Goal: Information Seeking & Learning: Learn about a topic

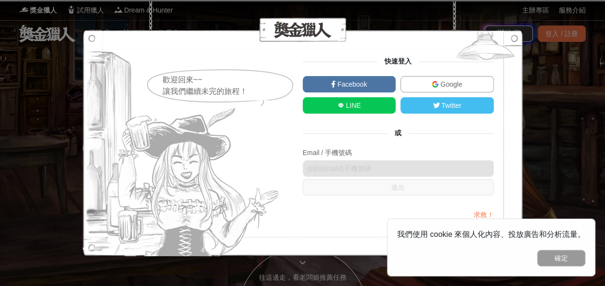
click at [454, 78] on link "Google" at bounding box center [446, 84] width 93 height 16
click at [199, 115] on img at bounding box center [183, 143] width 200 height 226
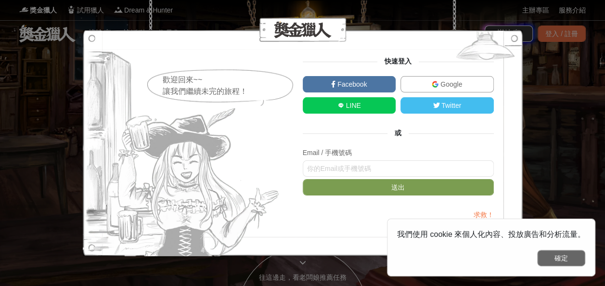
click at [556, 262] on button "確定" at bounding box center [561, 258] width 48 height 16
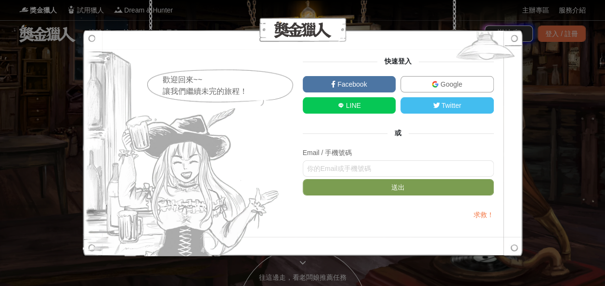
click at [445, 82] on span "Google" at bounding box center [450, 84] width 24 height 8
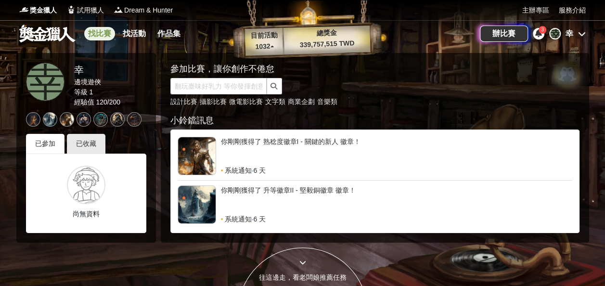
click at [87, 32] on link "找比賽" at bounding box center [99, 33] width 31 height 13
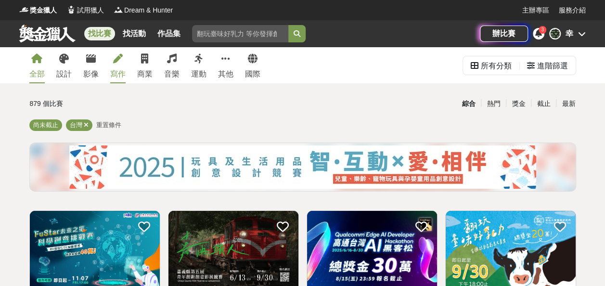
click at [121, 65] on link "寫作" at bounding box center [117, 65] width 15 height 36
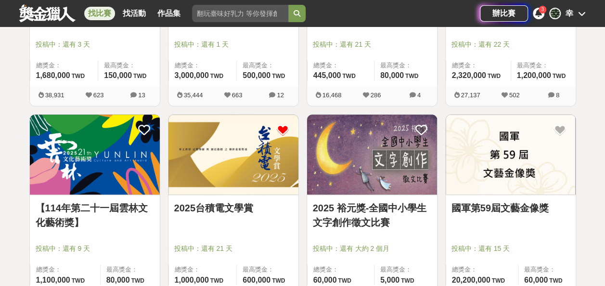
scroll to position [378, 0]
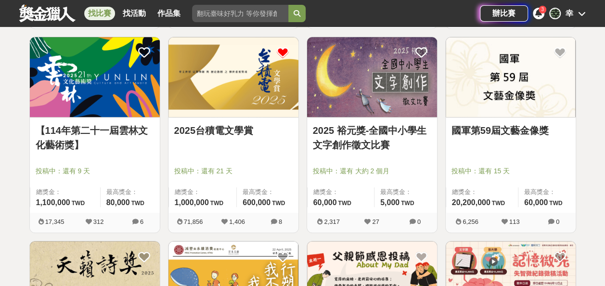
click at [102, 146] on link "【114年第二十一屆雲林文化藝術獎】" at bounding box center [95, 137] width 118 height 29
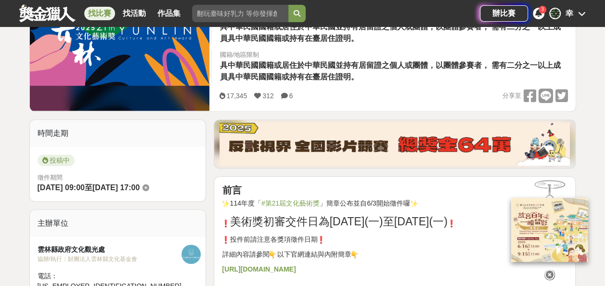
scroll to position [237, 0]
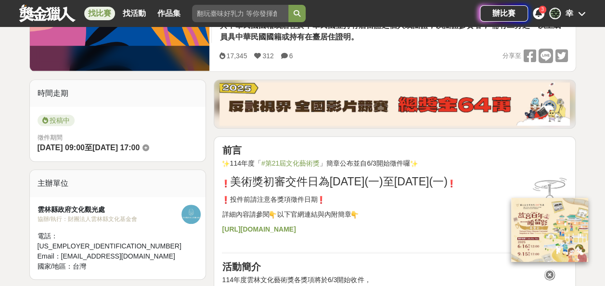
click at [259, 229] on strong "https://gov.tw/3kz" at bounding box center [259, 229] width 74 height 8
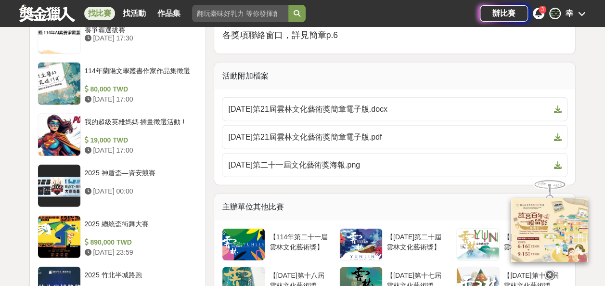
scroll to position [1062, 0]
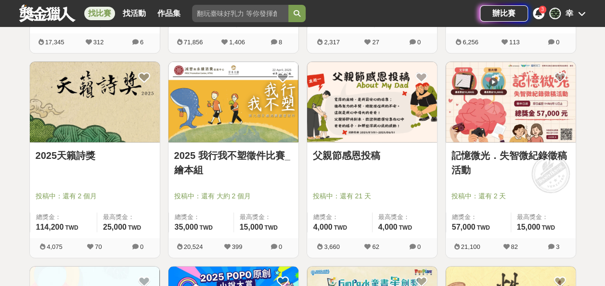
scroll to position [567, 0]
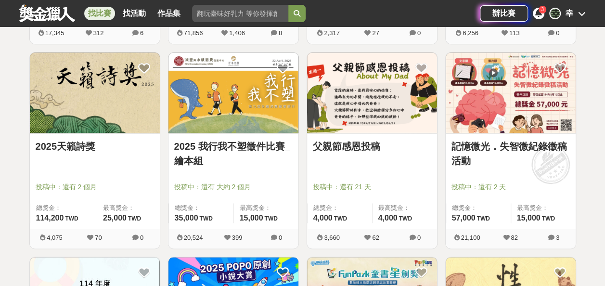
click at [335, 168] on div at bounding box center [375, 173] width 124 height 12
click at [345, 143] on link "父親節感恩投稿" at bounding box center [372, 146] width 118 height 14
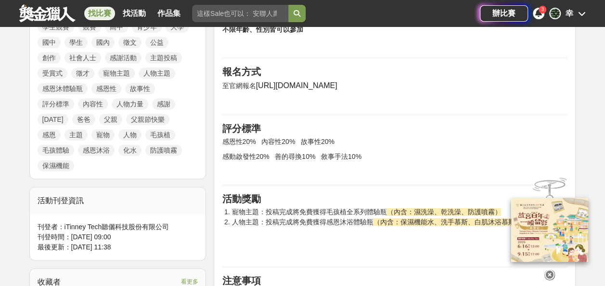
scroll to position [489, 0]
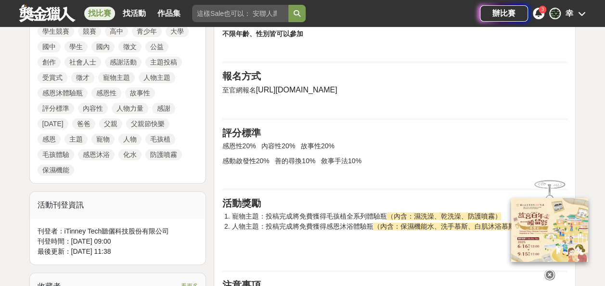
click at [285, 88] on span "https://bit.ly/4aO9ohD" at bounding box center [296, 90] width 81 height 8
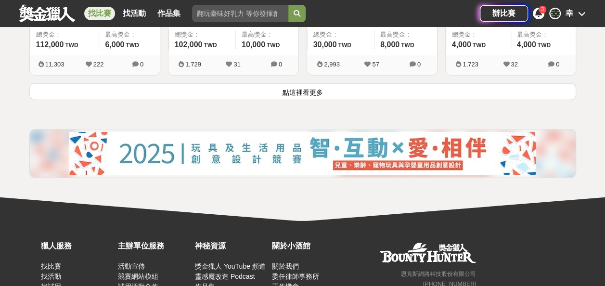
scroll to position [1352, 0]
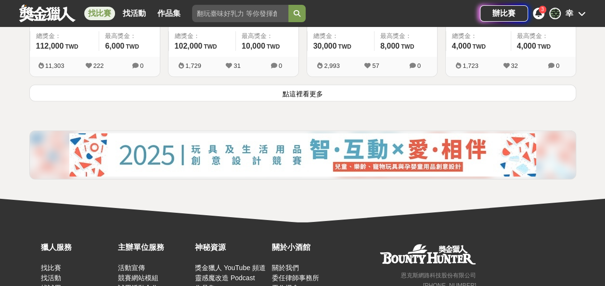
click at [353, 89] on button "點這裡看更多" at bounding box center [302, 93] width 547 height 17
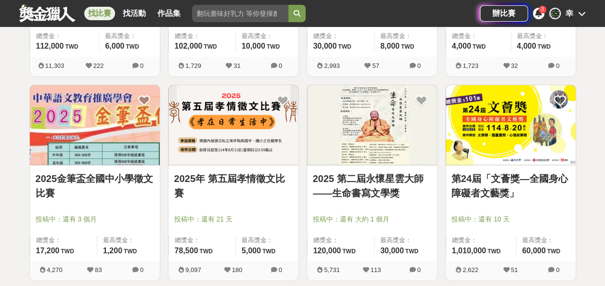
scroll to position [1394, 0]
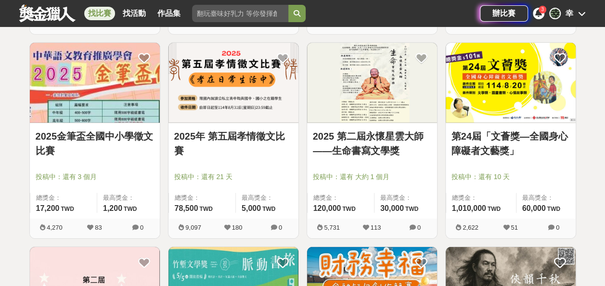
click at [355, 109] on img at bounding box center [372, 83] width 130 height 80
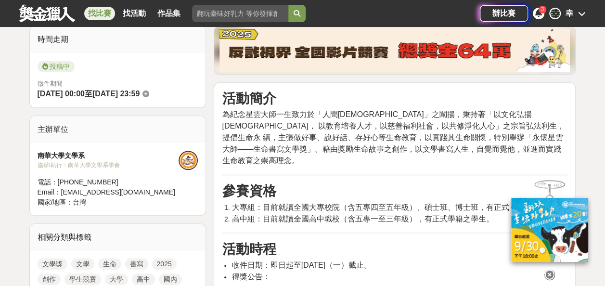
scroll to position [248, 0]
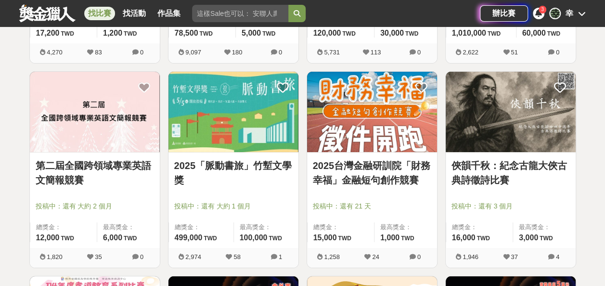
scroll to position [1570, 0]
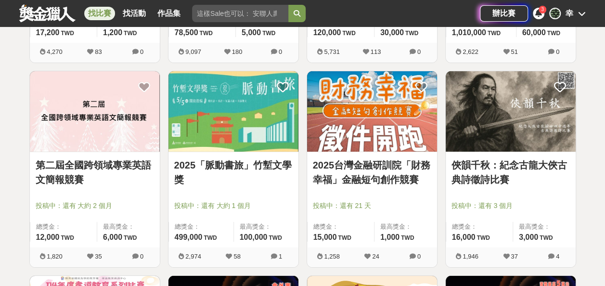
click at [378, 170] on link "2025台灣金融研訓院「財務幸福」金融短句創作競賽" at bounding box center [372, 172] width 118 height 29
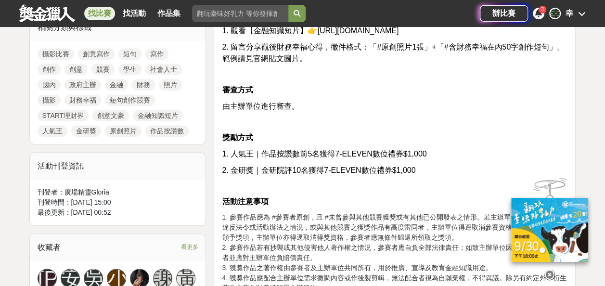
scroll to position [452, 0]
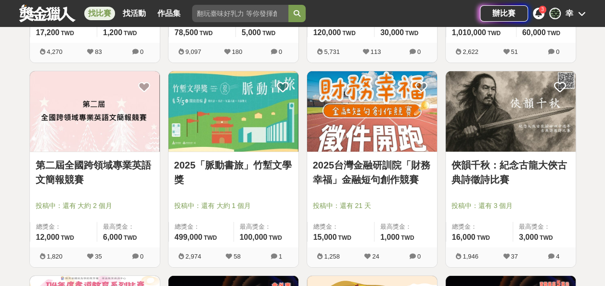
scroll to position [1584, 0]
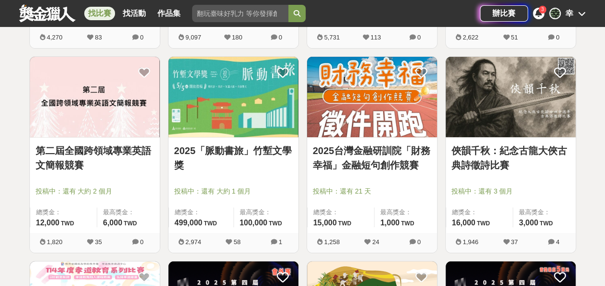
click at [252, 117] on img at bounding box center [233, 97] width 130 height 80
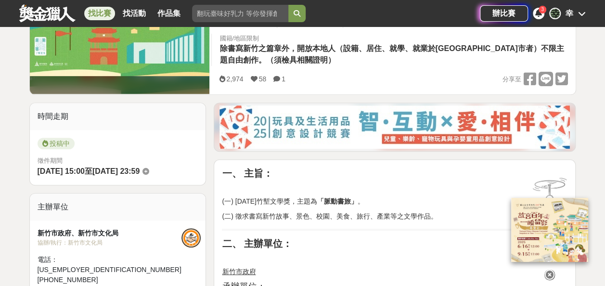
scroll to position [201, 0]
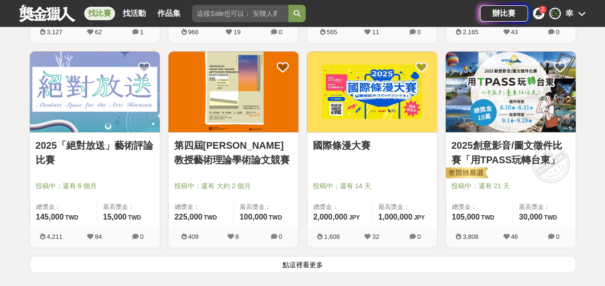
scroll to position [2413, 0]
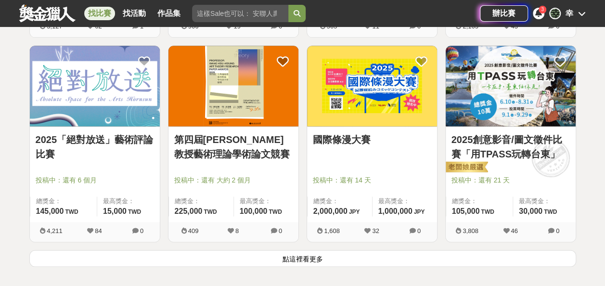
click at [321, 133] on link "國際條漫大賽" at bounding box center [372, 139] width 118 height 14
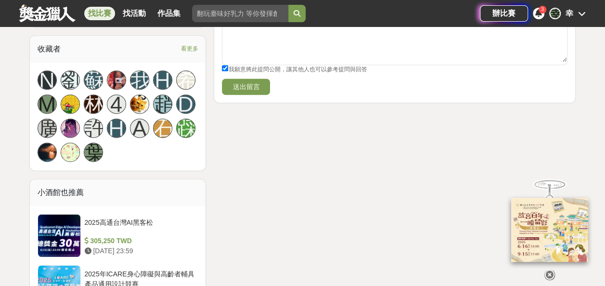
scroll to position [654, 0]
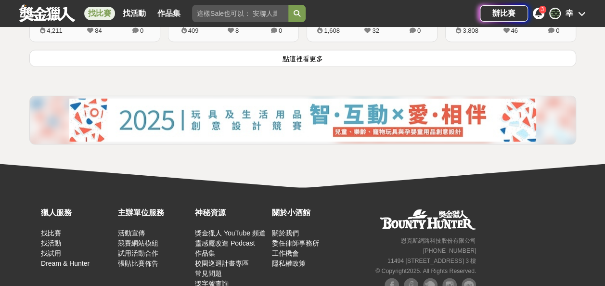
scroll to position [2614, 0]
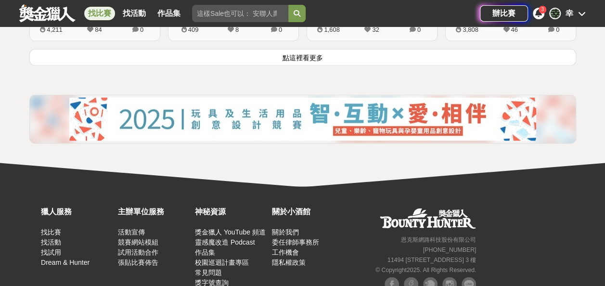
click at [278, 56] on button "點這裡看更多" at bounding box center [302, 57] width 547 height 17
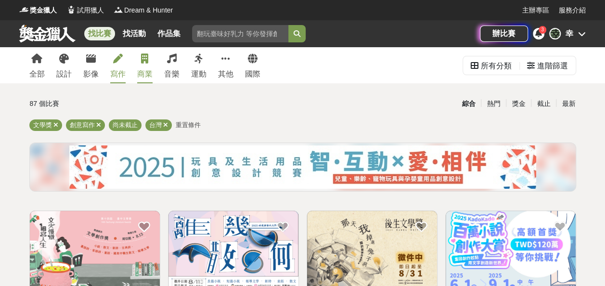
click at [141, 60] on link "商業" at bounding box center [144, 65] width 15 height 36
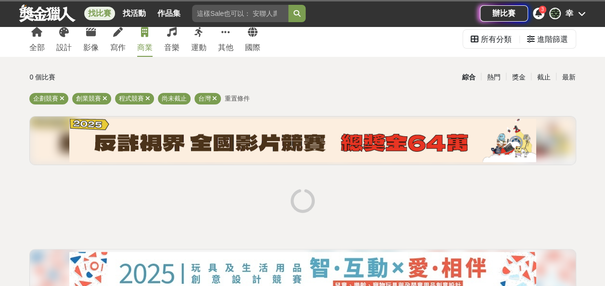
scroll to position [25, 0]
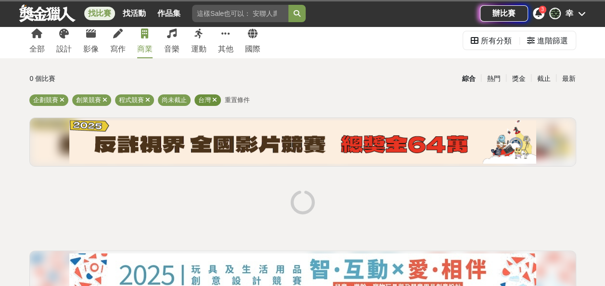
click at [212, 97] on icon at bounding box center [214, 100] width 5 height 6
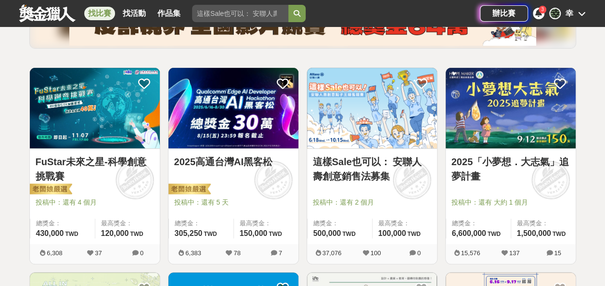
scroll to position [144, 0]
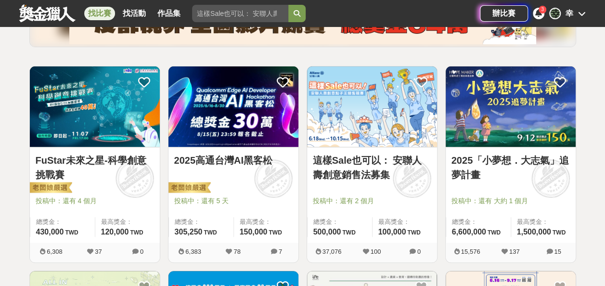
click at [346, 179] on link "這樣Sale也可以： 安聯人壽創意銷售法募集" at bounding box center [372, 167] width 118 height 29
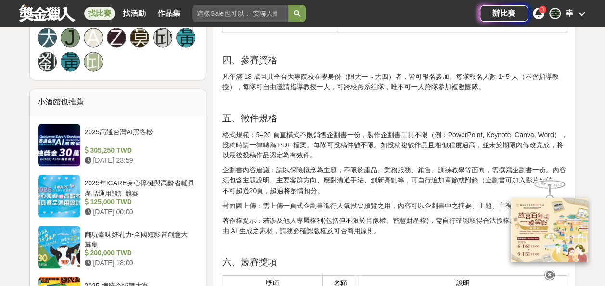
scroll to position [721, 0]
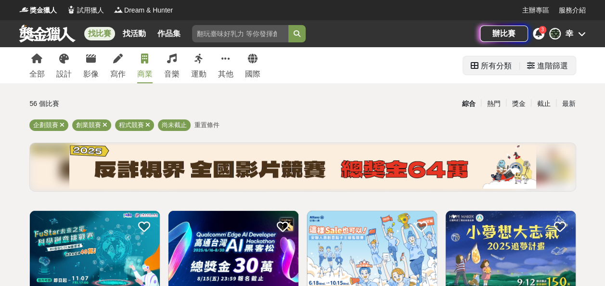
click at [495, 70] on div "所有分類" at bounding box center [496, 65] width 31 height 19
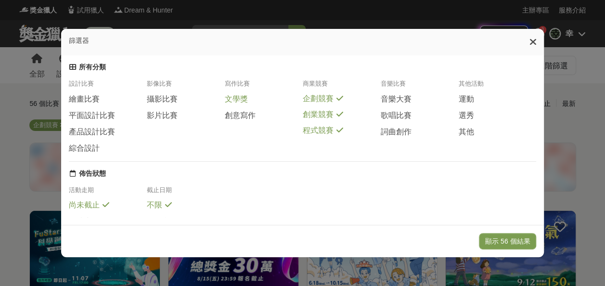
click at [230, 99] on span "文學獎" at bounding box center [236, 99] width 23 height 10
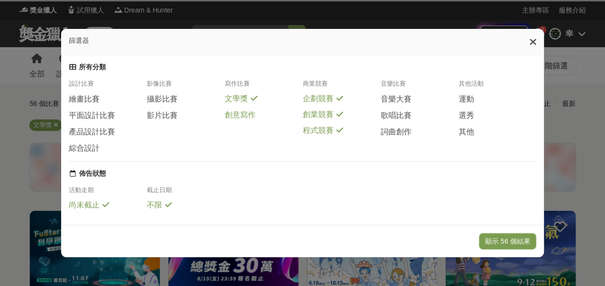
click at [234, 114] on span "創意寫作" at bounding box center [240, 115] width 31 height 10
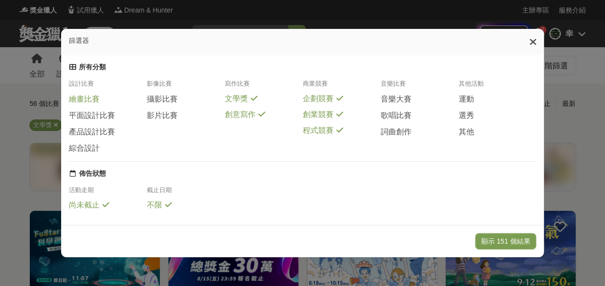
click at [86, 104] on span "繪畫比賽" at bounding box center [84, 99] width 31 height 10
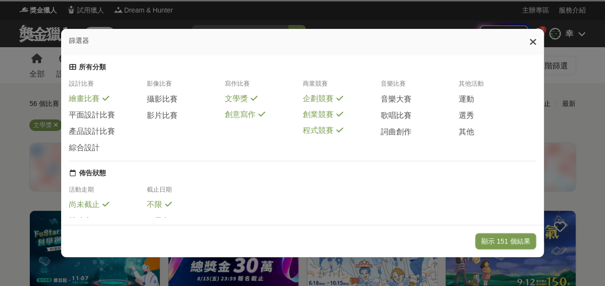
click at [310, 102] on span "企劃競賽" at bounding box center [317, 99] width 31 height 10
click at [312, 120] on span "創業競賽" at bounding box center [317, 115] width 31 height 10
click at [313, 133] on span "程式競賽" at bounding box center [317, 132] width 31 height 10
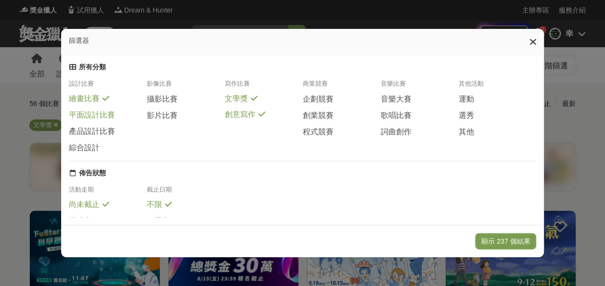
click at [101, 118] on span "平面設計比賽" at bounding box center [92, 115] width 46 height 10
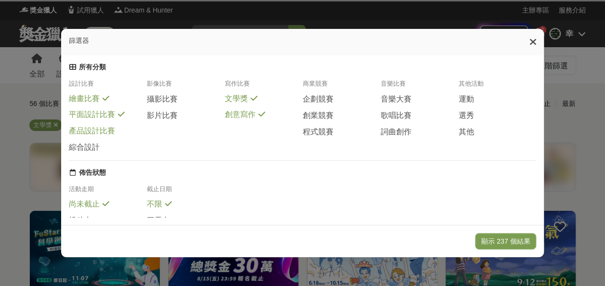
click at [96, 136] on span "產品設計比賽" at bounding box center [92, 131] width 46 height 10
click at [83, 152] on span "綜合設計" at bounding box center [84, 147] width 31 height 10
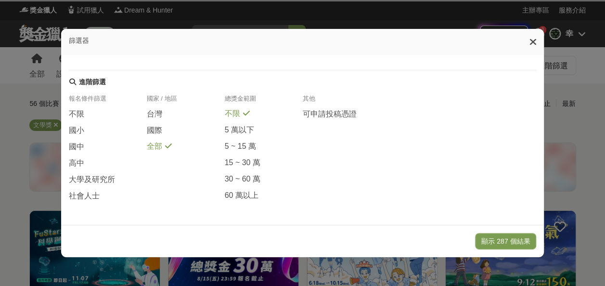
scroll to position [228, 0]
click at [79, 195] on span "社會人士" at bounding box center [84, 196] width 31 height 10
click at [155, 153] on div "報名條件篩選 不限 國小 國中 高中 大學及研究所 社會人士 國家 / 地區 台灣 國際 全部 總獎金範圍 不限 5 萬以下 5 ~ 15 萬 15 ~ 30…" at bounding box center [303, 152] width 468 height 114
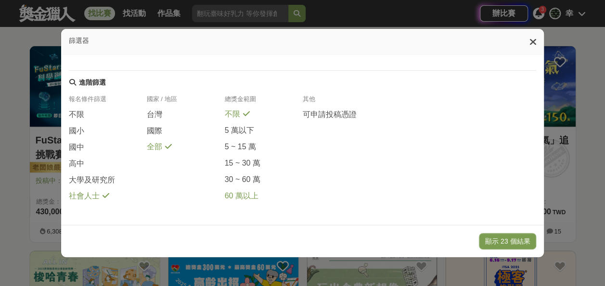
scroll to position [182, 0]
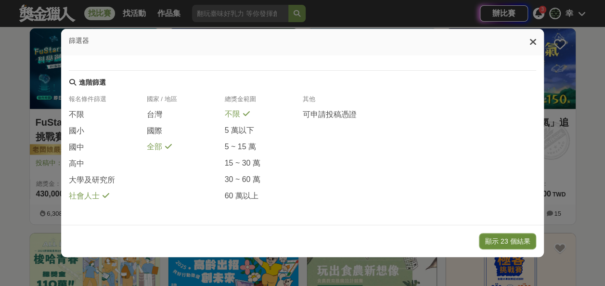
click at [522, 244] on button "顯示 23 個結果" at bounding box center [507, 241] width 57 height 16
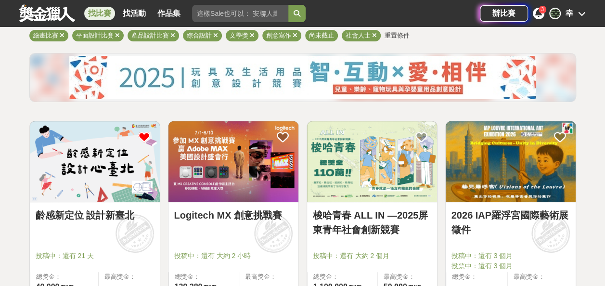
scroll to position [90, 0]
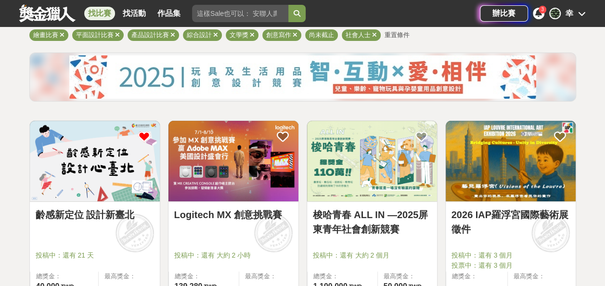
click at [83, 175] on img at bounding box center [95, 161] width 130 height 80
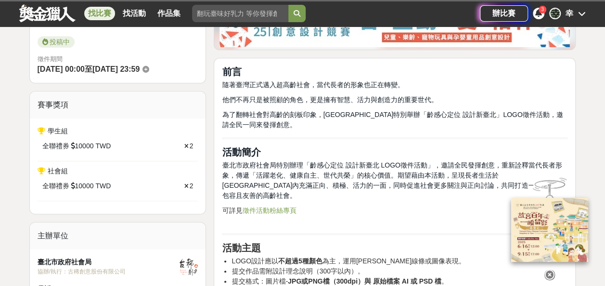
scroll to position [267, 0]
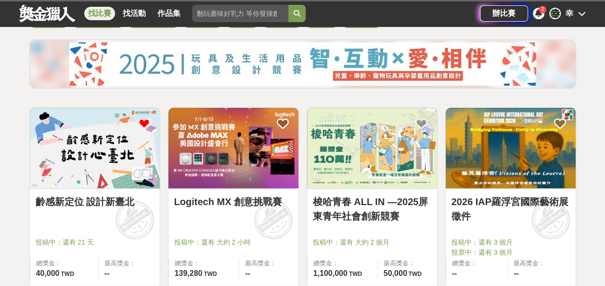
scroll to position [90, 0]
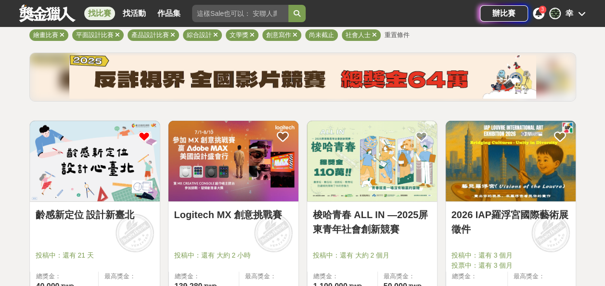
click at [378, 150] on img at bounding box center [372, 161] width 130 height 80
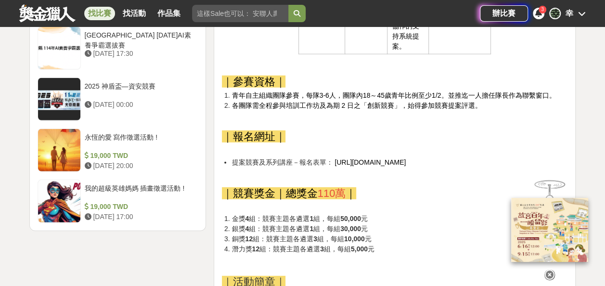
scroll to position [1265, 0]
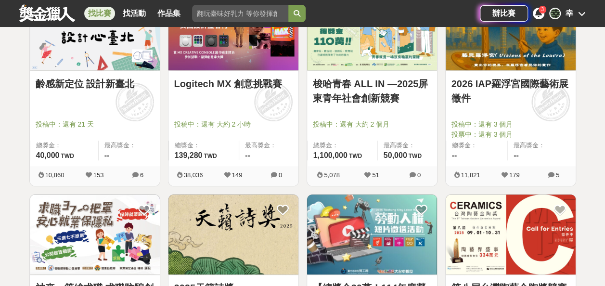
scroll to position [222, 0]
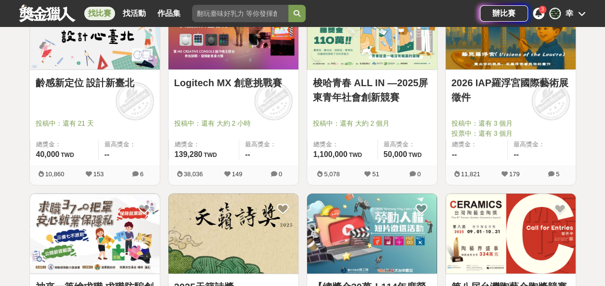
click at [498, 94] on link "2026 IAP羅浮宮國際藝術展徵件" at bounding box center [510, 90] width 118 height 29
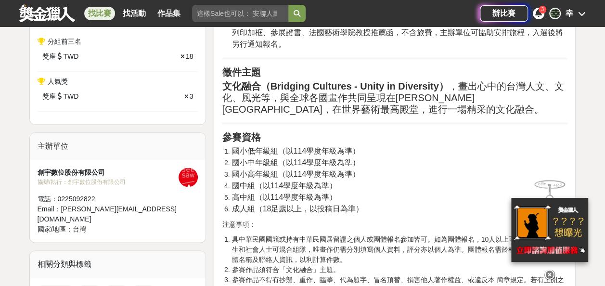
scroll to position [529, 0]
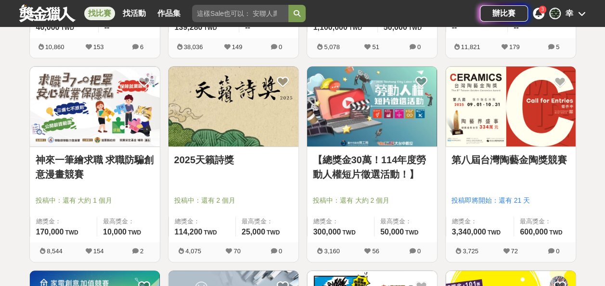
scroll to position [350, 0]
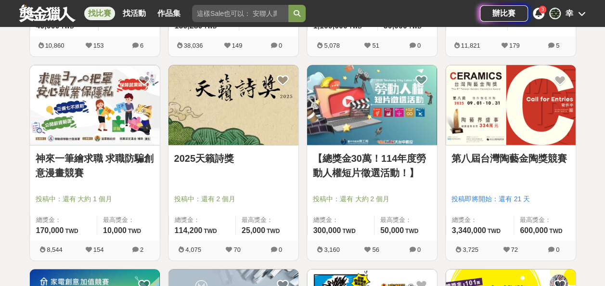
click at [127, 165] on link "神來一筆繪求職 求職防騙創意漫畫競賽" at bounding box center [95, 165] width 118 height 29
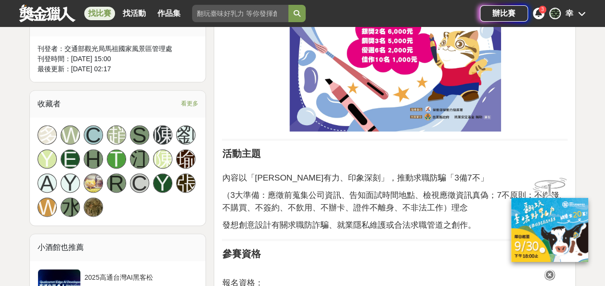
scroll to position [596, 0]
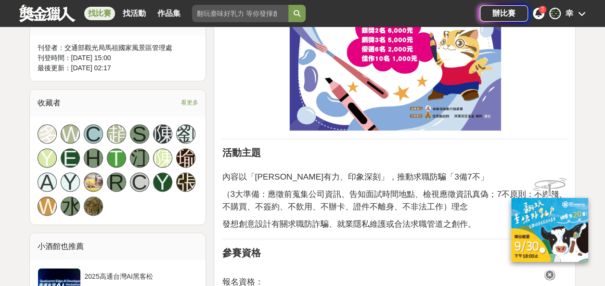
click at [402, 181] on span "內容以「簡潔有力、印象深刻」，推動求職防騙「3備7不」" at bounding box center [355, 177] width 266 height 10
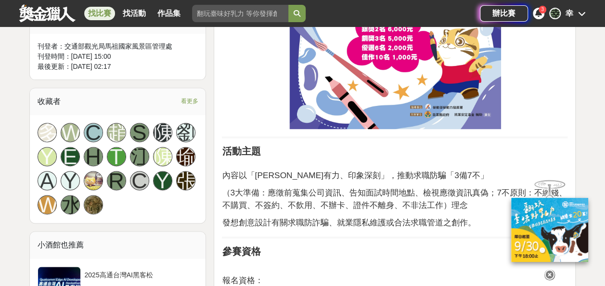
click at [380, 192] on span "（3大準備：應徵前蒐集公司資訊、告知面試時間地點、檢視應徵資訊真偽；7不原則：不繳錢、不購買、不簽約、不飲用、不辦卡、證件不離身、不非法工作）理念" at bounding box center [394, 199] width 345 height 22
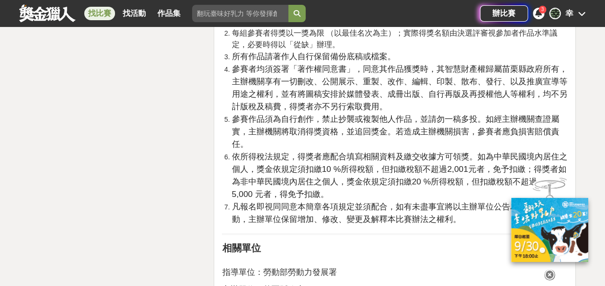
scroll to position [1747, 0]
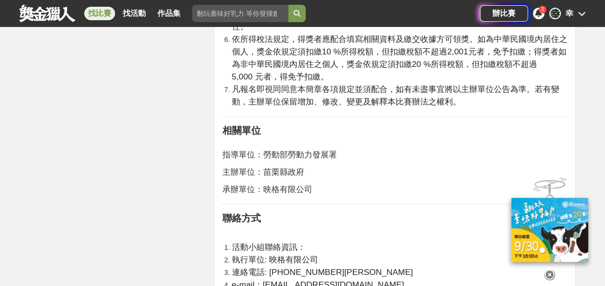
click at [380, 192] on p "承辦單位：映格有限公司" at bounding box center [395, 189] width 346 height 13
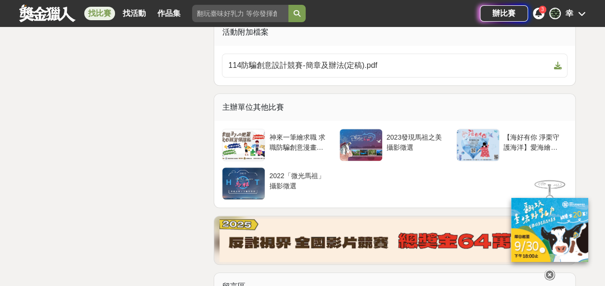
scroll to position [2158, 0]
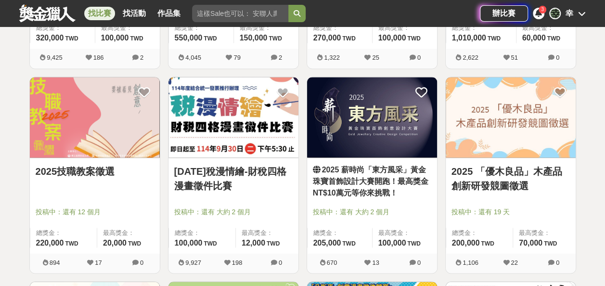
scroll to position [748, 0]
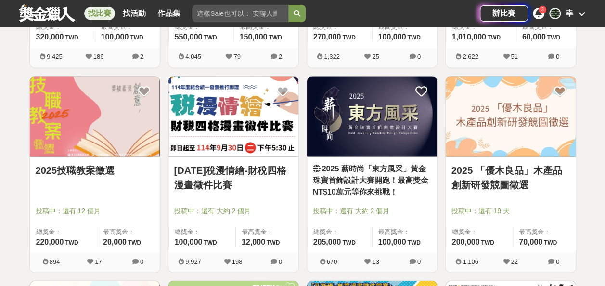
click at [271, 108] on img at bounding box center [233, 116] width 130 height 80
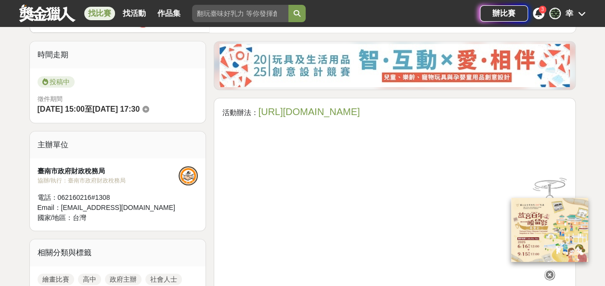
scroll to position [226, 0]
click at [271, 108] on link "https://gov.tw/fvq" at bounding box center [309, 112] width 102 height 11
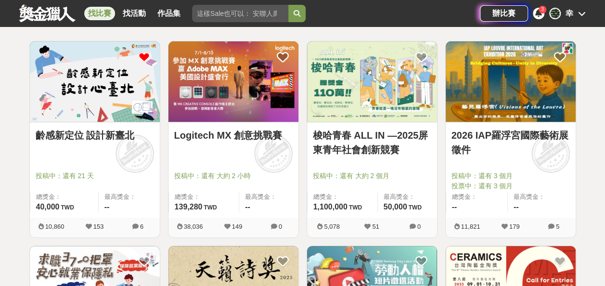
scroll to position [167, 0]
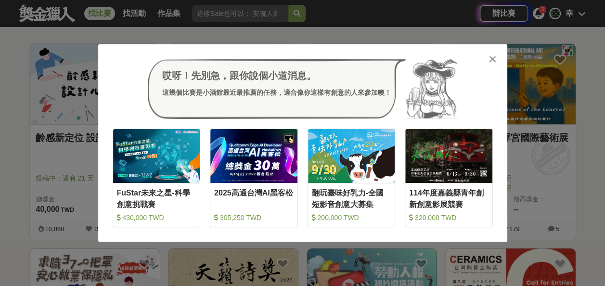
click at [492, 57] on icon at bounding box center [492, 59] width 7 height 10
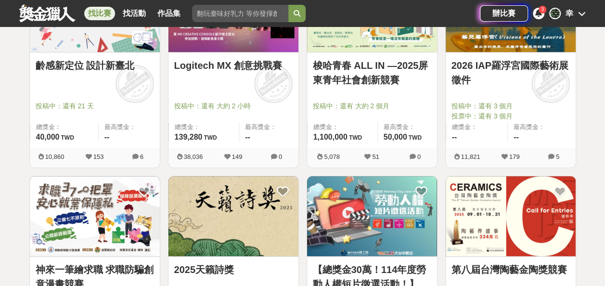
scroll to position [243, 0]
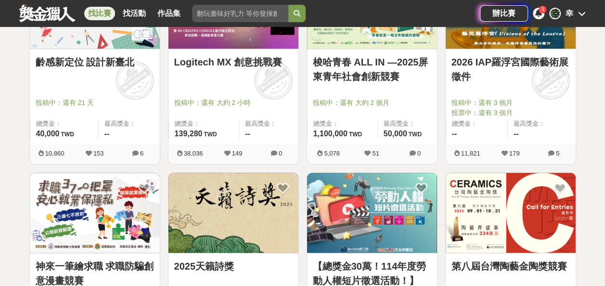
click at [197, 223] on img at bounding box center [233, 213] width 130 height 80
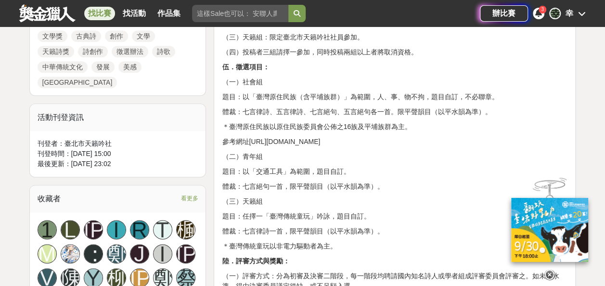
scroll to position [535, 0]
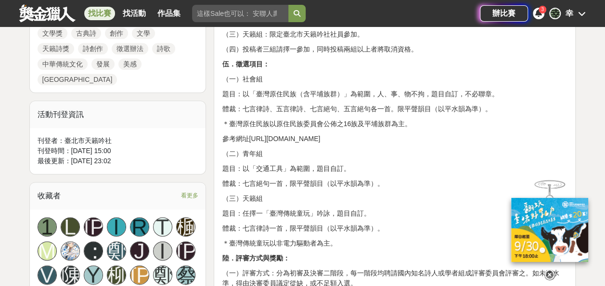
click at [410, 114] on p "體裁：七言律詩、五言律詩、七言絕句、五言絕句各一首。限平聲韻目（以平水韻為準）。" at bounding box center [395, 109] width 346 height 10
click at [367, 144] on p "參考網址https://www.cip.gov.tw/zh-tw/index.html" at bounding box center [395, 139] width 346 height 10
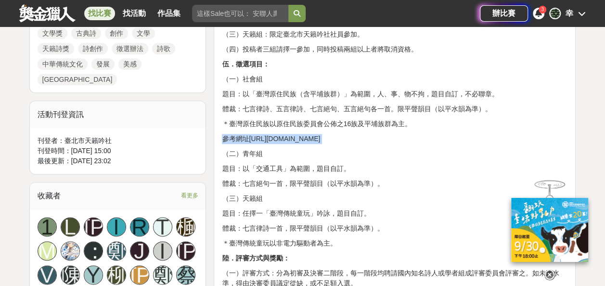
click at [367, 144] on p "參考網址https://www.cip.gov.tw/zh-tw/index.html" at bounding box center [395, 139] width 346 height 10
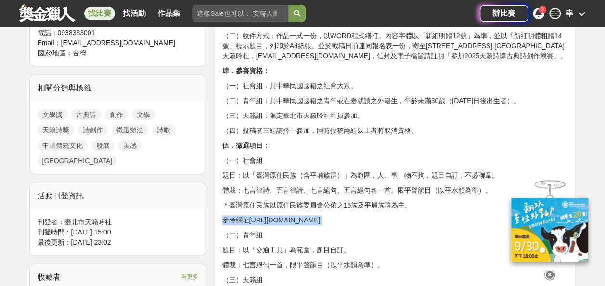
scroll to position [456, 0]
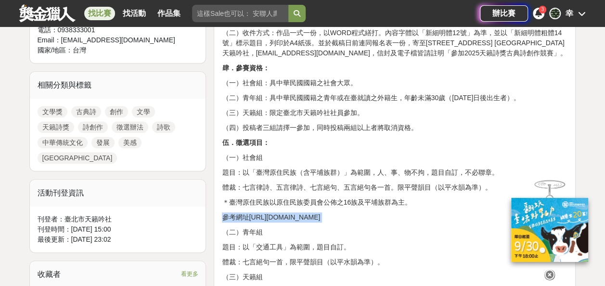
click at [372, 222] on p "參考網址https://www.cip.gov.tw/zh-tw/index.html" at bounding box center [395, 217] width 346 height 10
drag, startPoint x: 384, startPoint y: 238, endPoint x: 206, endPoint y: 188, distance: 184.9
drag, startPoint x: 206, startPoint y: 188, endPoint x: 283, endPoint y: 185, distance: 77.0
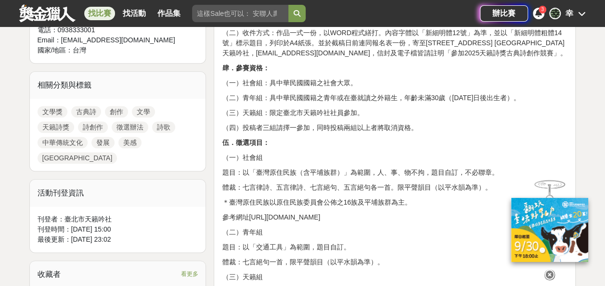
drag, startPoint x: 233, startPoint y: 193, endPoint x: 397, endPoint y: 239, distance: 170.3
copy div "題目：以「臺灣原住民族（含平埔族群）」為範圍，人、事、物不拘，題目自訂，不必聯章。 體裁：七言律詩、五言律詩、七言絕句、五言絕句各一首。限平聲韻目（以平水韻為…"
click at [397, 222] on p "參考網址https://www.cip.gov.tw/zh-tw/index.html" at bounding box center [395, 217] width 346 height 10
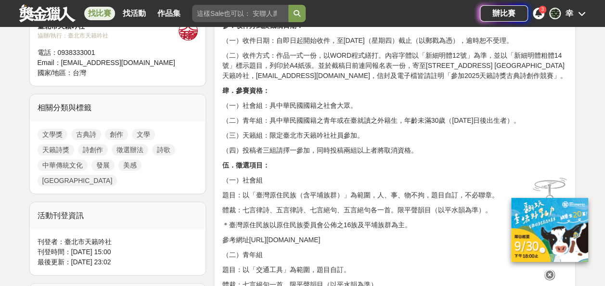
scroll to position [430, 0]
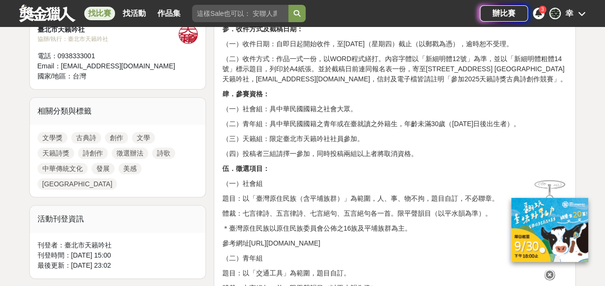
click at [367, 69] on p "（二）收件方式：作品一式一份，以WORD程式繕打。內容字體以「新細明體12號」為準，並以「新細明體粗體14號」標示題目，列印於A4紙張。並於截稿日前連同報名表…" at bounding box center [395, 69] width 346 height 30
click at [431, 84] on p "（二）收件方式：作品一式一份，以WORD程式繕打。內容字體以「新細明體12號」為準，並以「新細明體粗體14號」標示題目，列印於A4紙張。並於截稿日前連同報名表…" at bounding box center [395, 69] width 346 height 30
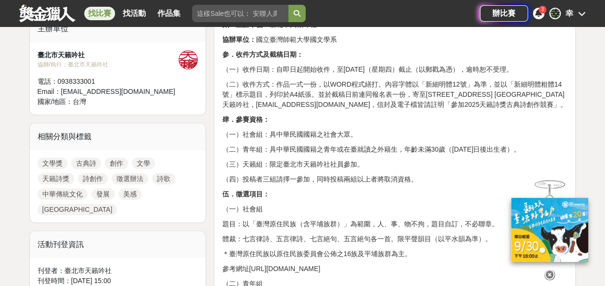
scroll to position [404, 0]
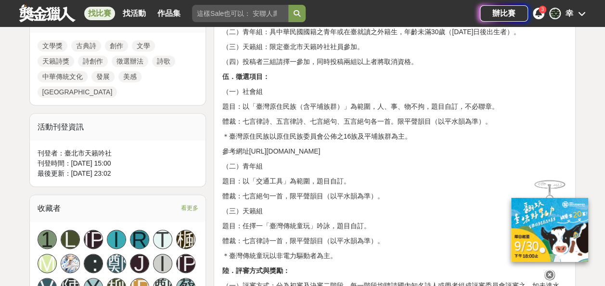
scroll to position [523, 0]
drag, startPoint x: 449, startPoint y: 139, endPoint x: 476, endPoint y: 139, distance: 26.9
click at [476, 126] on p "體裁：七言律詩、五言律詩、七言絕句、五言絕句各一首。限平聲韻目（以平水韻為準）。" at bounding box center [395, 121] width 346 height 10
copy p "以平水韻"
click at [476, 126] on p "體裁：七言律詩、五言律詩、七言絕句、五言絕句各一首。限平聲韻目（以平水韻為準）。" at bounding box center [395, 121] width 346 height 10
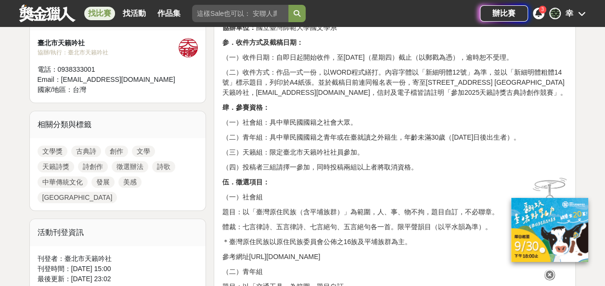
scroll to position [410, 0]
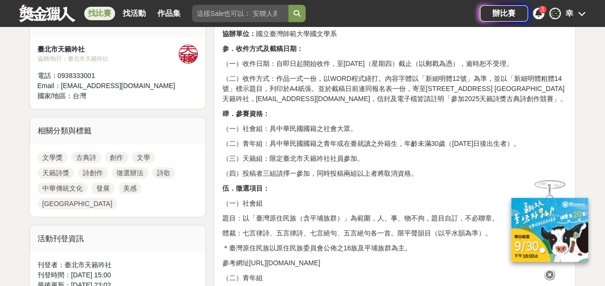
click at [452, 88] on p "（二）收件方式：作品一式一份，以WORD程式繕打。內容字體以「新細明體12號」為準，並以「新細明體粗體14號」標示題目，列印於A4紙張。並於截稿日前連同報名表…" at bounding box center [395, 89] width 346 height 30
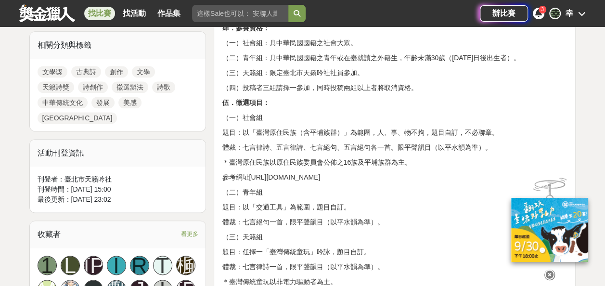
scroll to position [497, 0]
drag, startPoint x: 252, startPoint y: 166, endPoint x: 278, endPoint y: 166, distance: 26.0
click at [278, 152] on p "體裁：七言律詩、五言律詩、七言絕句、五言絕句各一首。限平聲韻目（以平水韻為準）。" at bounding box center [395, 147] width 346 height 10
copy p "七言律詩"
drag, startPoint x: 286, startPoint y: 164, endPoint x: 381, endPoint y: 163, distance: 94.8
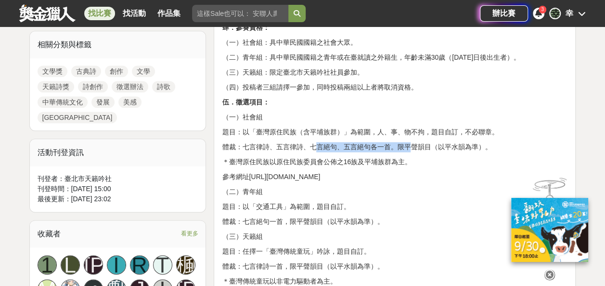
click at [381, 152] on p "體裁：七言律詩、五言律詩、七言絕句、五言絕句各一首。限平聲韻目（以平水韻為準）。" at bounding box center [395, 147] width 346 height 10
copy p "五言律詩、七言絕句、五言絕句"
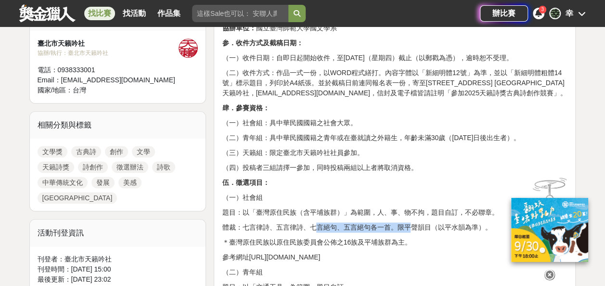
scroll to position [413, 0]
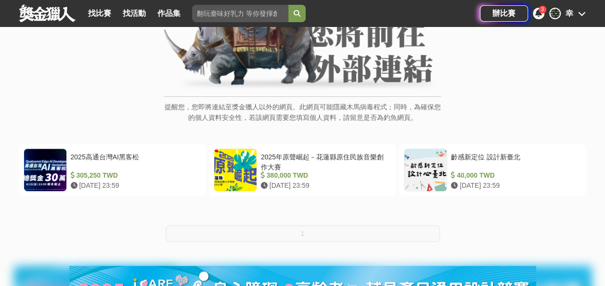
scroll to position [124, 0]
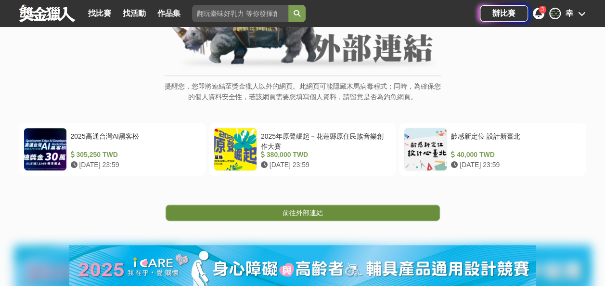
click at [268, 217] on link "前往外部連結" at bounding box center [303, 213] width 274 height 16
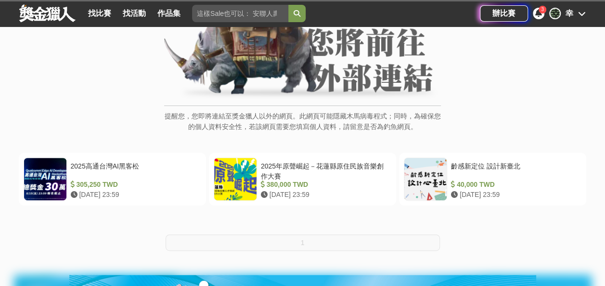
scroll to position [108, 0]
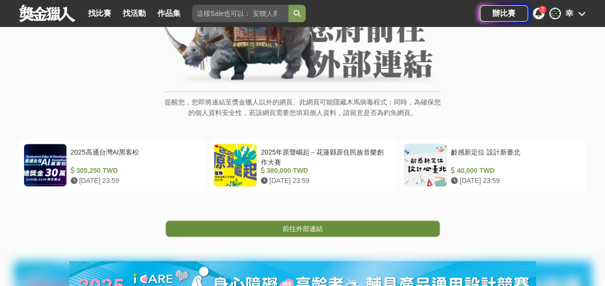
click at [268, 232] on link "前往外部連結" at bounding box center [303, 228] width 274 height 16
